Goal: Find specific page/section: Find specific page/section

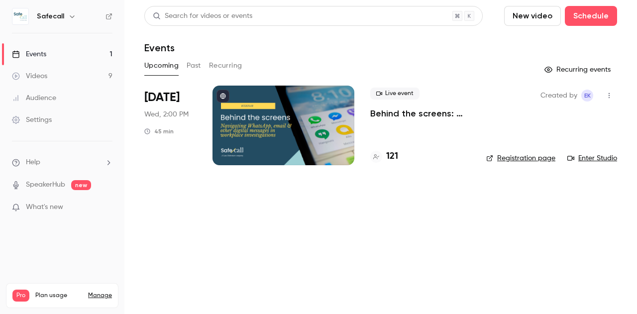
click at [393, 156] on h4 "121" at bounding box center [392, 156] width 12 height 13
